Goal: Transaction & Acquisition: Subscribe to service/newsletter

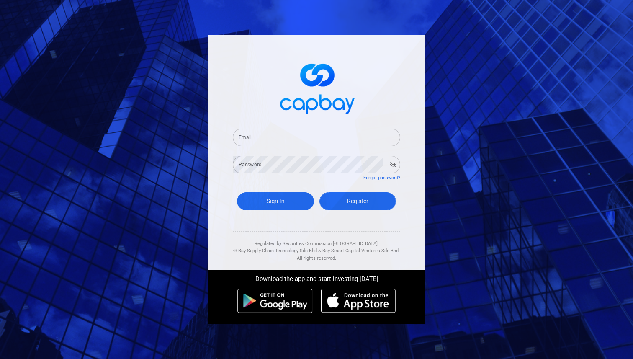
click at [349, 202] on span "Register" at bounding box center [357, 200] width 21 height 7
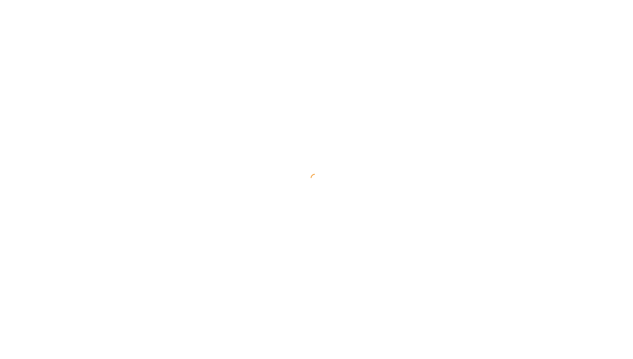
select select "MY"
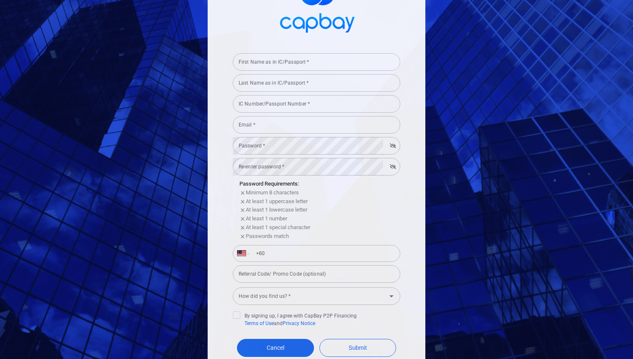
scroll to position [105, 0]
